Goal: Transaction & Acquisition: Subscribe to service/newsletter

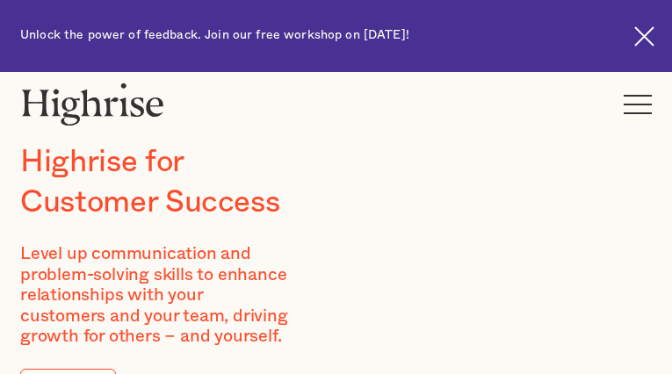
type input "yMCNFVvPIw"
type input "pucSTFGCLXgU"
type input "[EMAIL_ADDRESS][DOMAIN_NAME]"
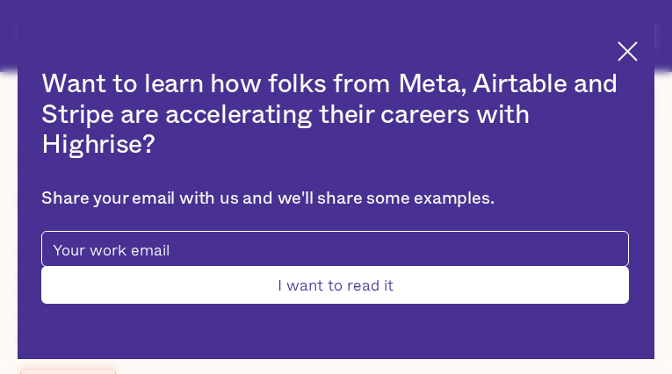
type input "VtsYfnyvVnVQ"
type input "phHOrtIjCzdQflve"
type input "[EMAIL_ADDRESS][DOMAIN_NAME]"
type input "7350969174"
type input "WixUquUWxqotJRE"
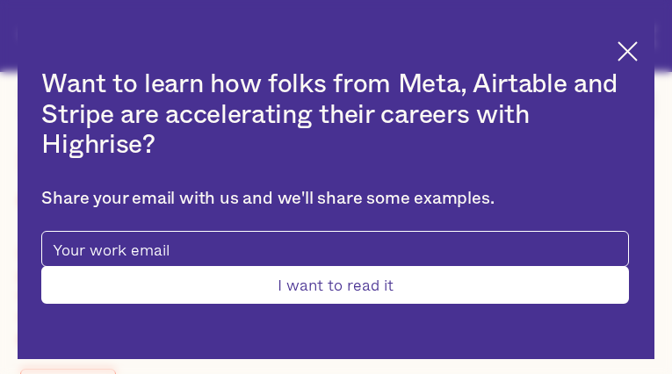
type input "wIyyTKUmmxRLI"
type input "[EMAIL_ADDRESS][DOMAIN_NAME]"
type input "DVVyZuFuOky"
type input "AOXNefYmVbpdVq"
type input "[EMAIL_ADDRESS][DOMAIN_NAME]"
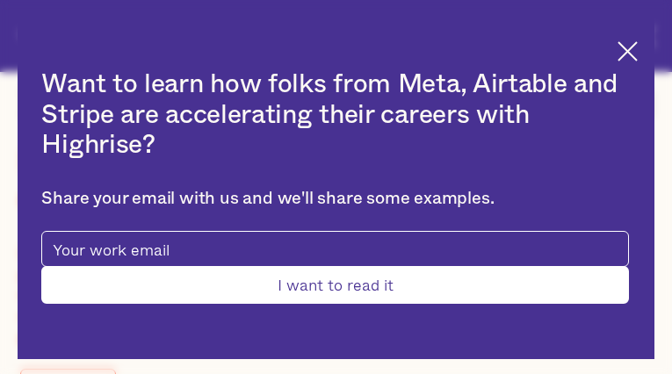
type input "6414138055"
type input "Submit"
